Goal: Information Seeking & Learning: Find specific page/section

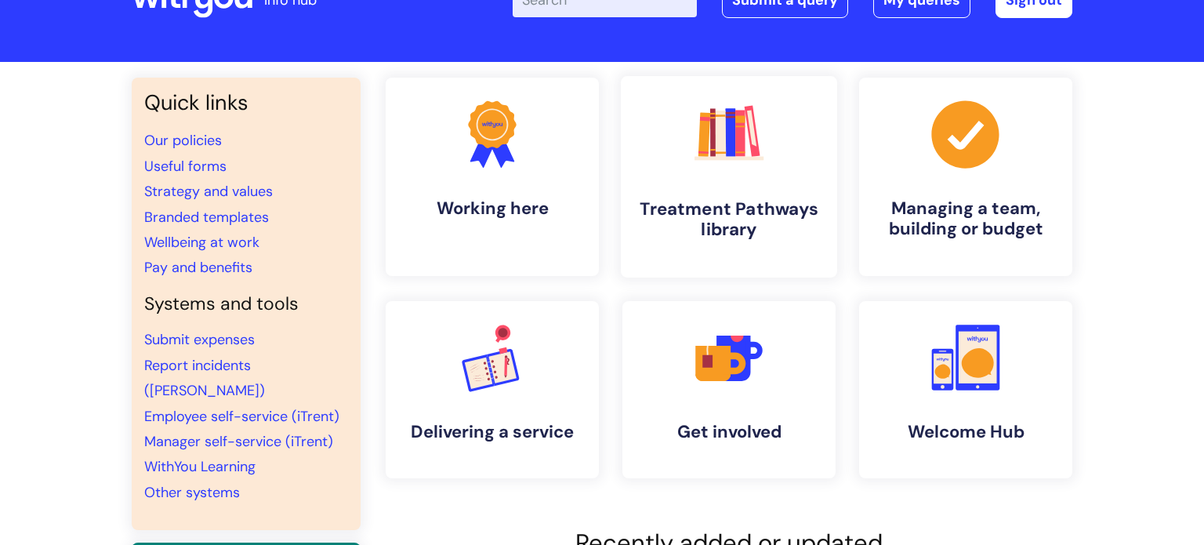
scroll to position [50, 0]
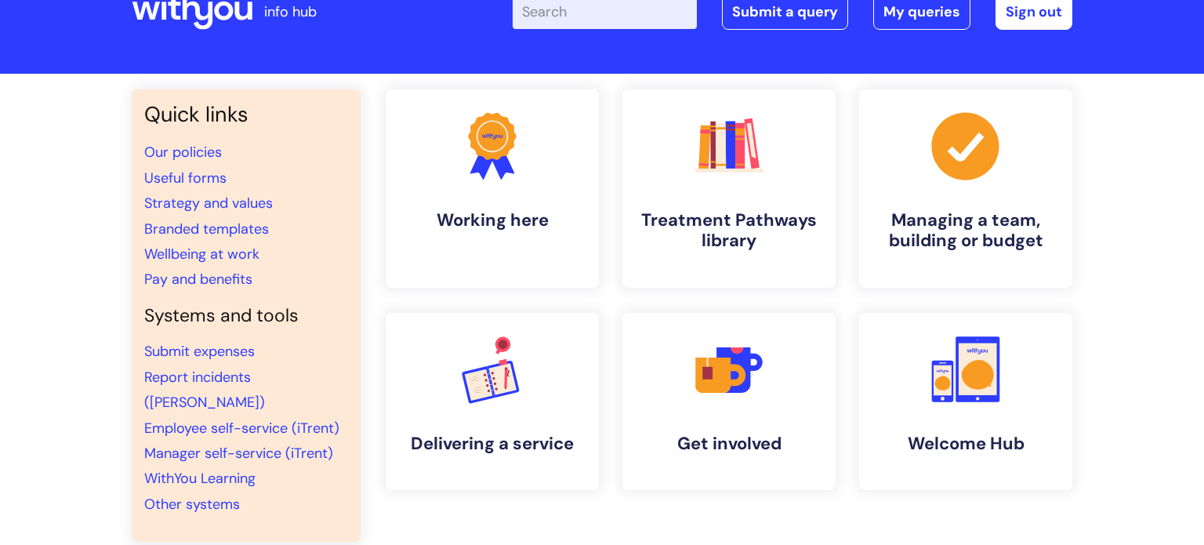
click at [560, 16] on input "Enter your search term here..." at bounding box center [605, 12] width 184 height 34
type input "b"
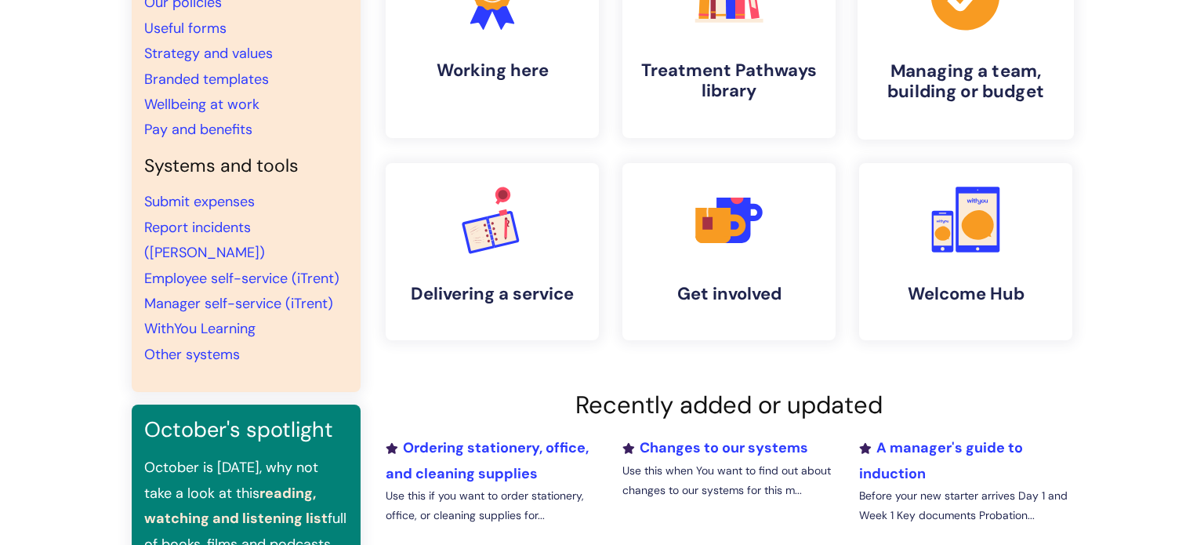
scroll to position [201, 0]
click at [241, 74] on link "Branded templates" at bounding box center [206, 78] width 125 height 19
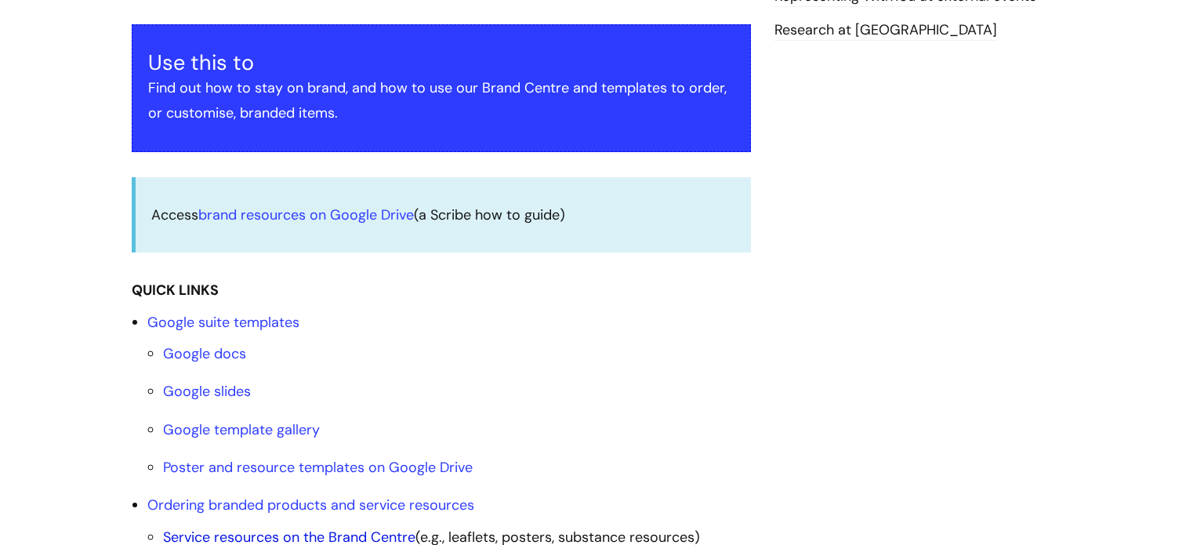
scroll to position [312, 0]
